Goal: Book appointment/travel/reservation

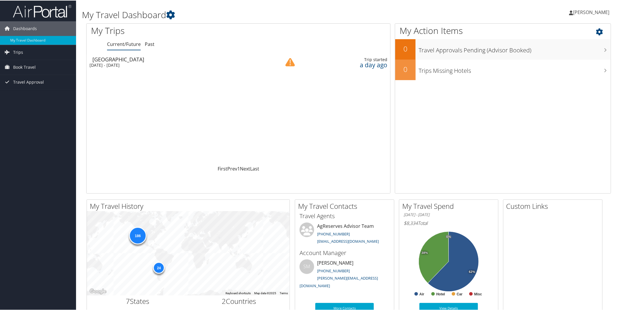
click at [558, 154] on div "My Action Items 0 Travel Approvals Pending (Advisor Booked) 0 Trips Missing Hot…" at bounding box center [503, 108] width 216 height 170
click at [473, 157] on div "My Action Items 0 Travel Approvals Pending (Advisor Booked) 0 Trips Missing Hot…" at bounding box center [503, 108] width 216 height 170
click at [28, 66] on span "Book Travel" at bounding box center [24, 66] width 23 height 15
click at [29, 96] on link "Book/Manage Online Trips" at bounding box center [38, 96] width 76 height 9
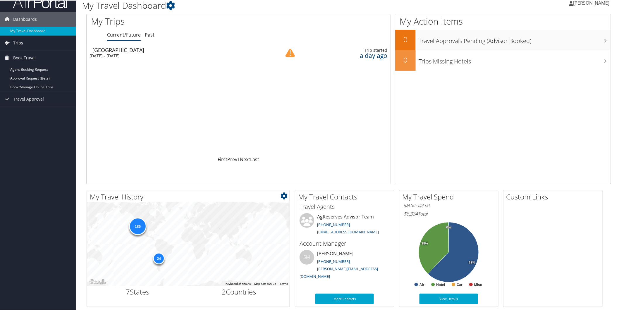
scroll to position [16, 0]
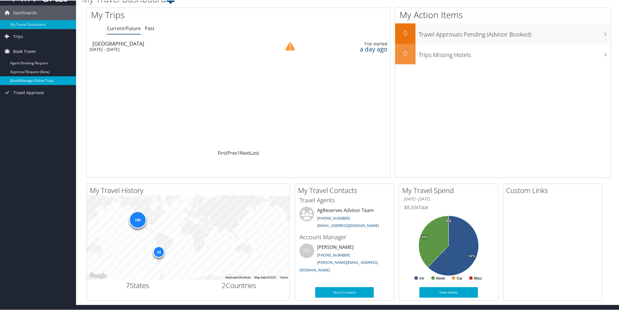
click at [50, 81] on link "Book/Manage Online Trips" at bounding box center [38, 80] width 76 height 9
drag, startPoint x: 113, startPoint y: 293, endPoint x: -539, endPoint y: 282, distance: 651.6
click at [0, 282] on html "Menu Dashboards ► My Travel Dashboard Trips ► Current/Future Trips Past Trips T…" at bounding box center [311, 139] width 622 height 310
